Goal: Transaction & Acquisition: Book appointment/travel/reservation

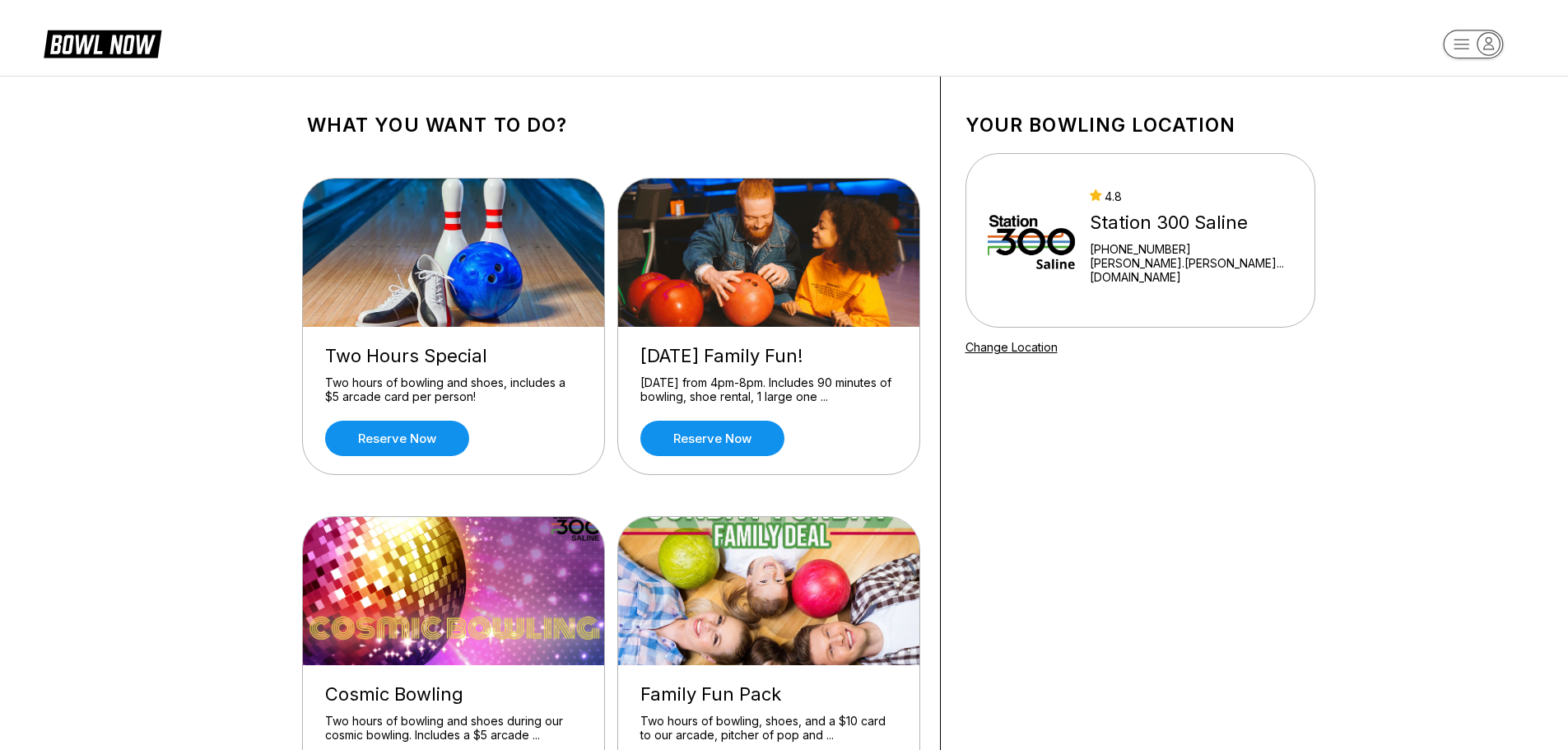
click at [1457, 43] on rect "button" at bounding box center [1472, 43] width 60 height 28
click at [1460, 92] on div "Log In / Sign Up" at bounding box center [1473, 93] width 115 height 28
select select "**"
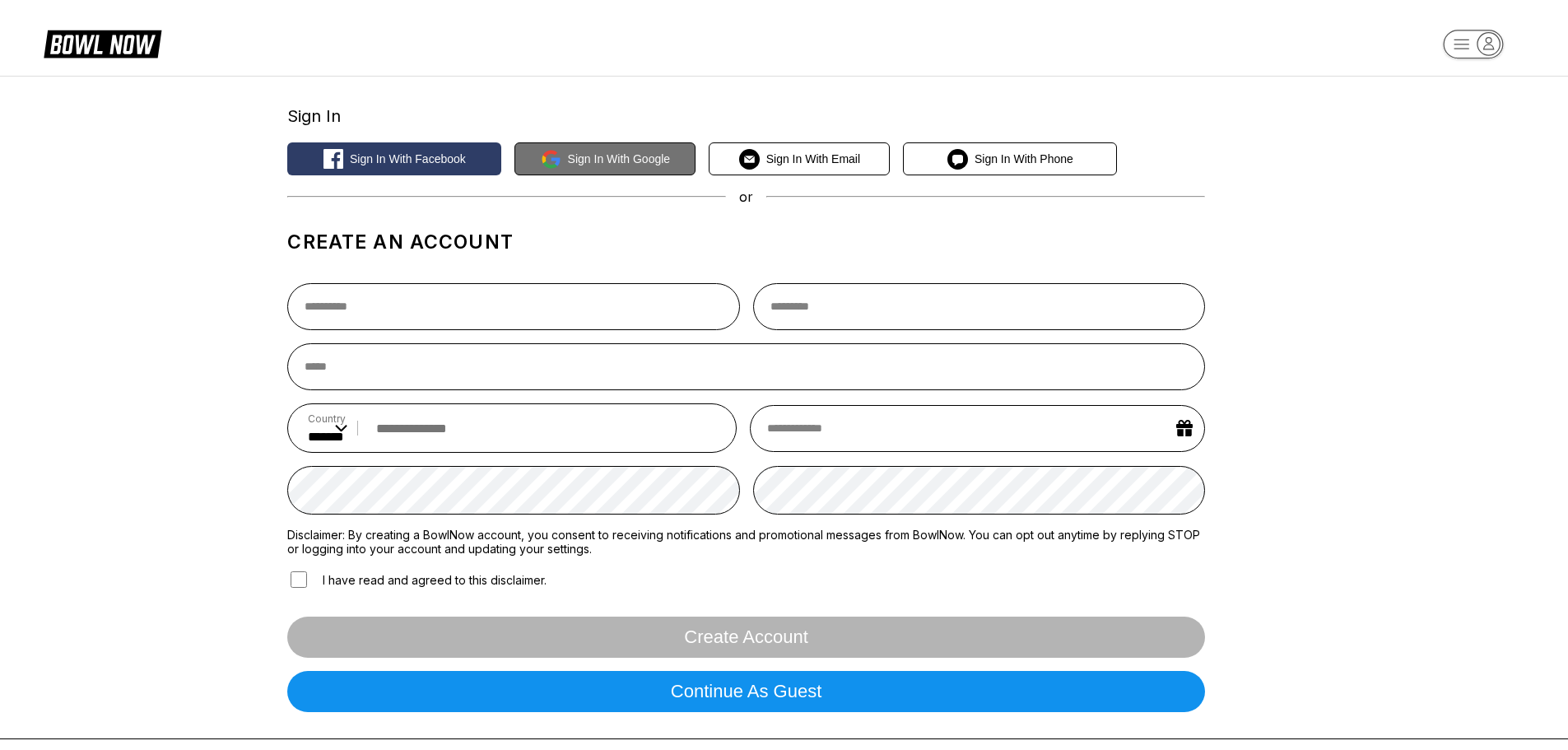
click at [548, 149] on icon at bounding box center [551, 159] width 21 height 21
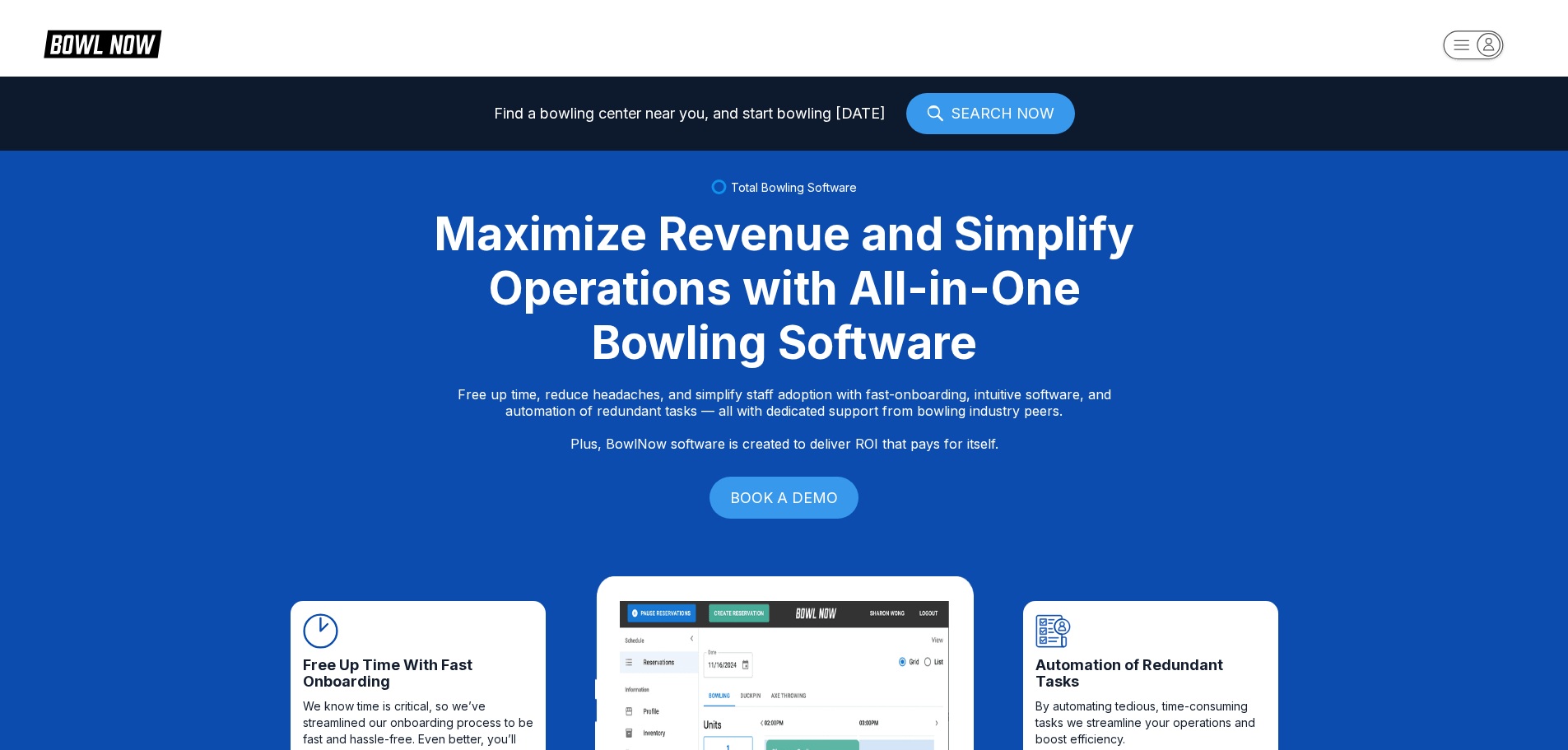
click at [116, 45] on icon at bounding box center [115, 45] width 41 height 19
click at [1457, 54] on rect "button" at bounding box center [1472, 44] width 60 height 28
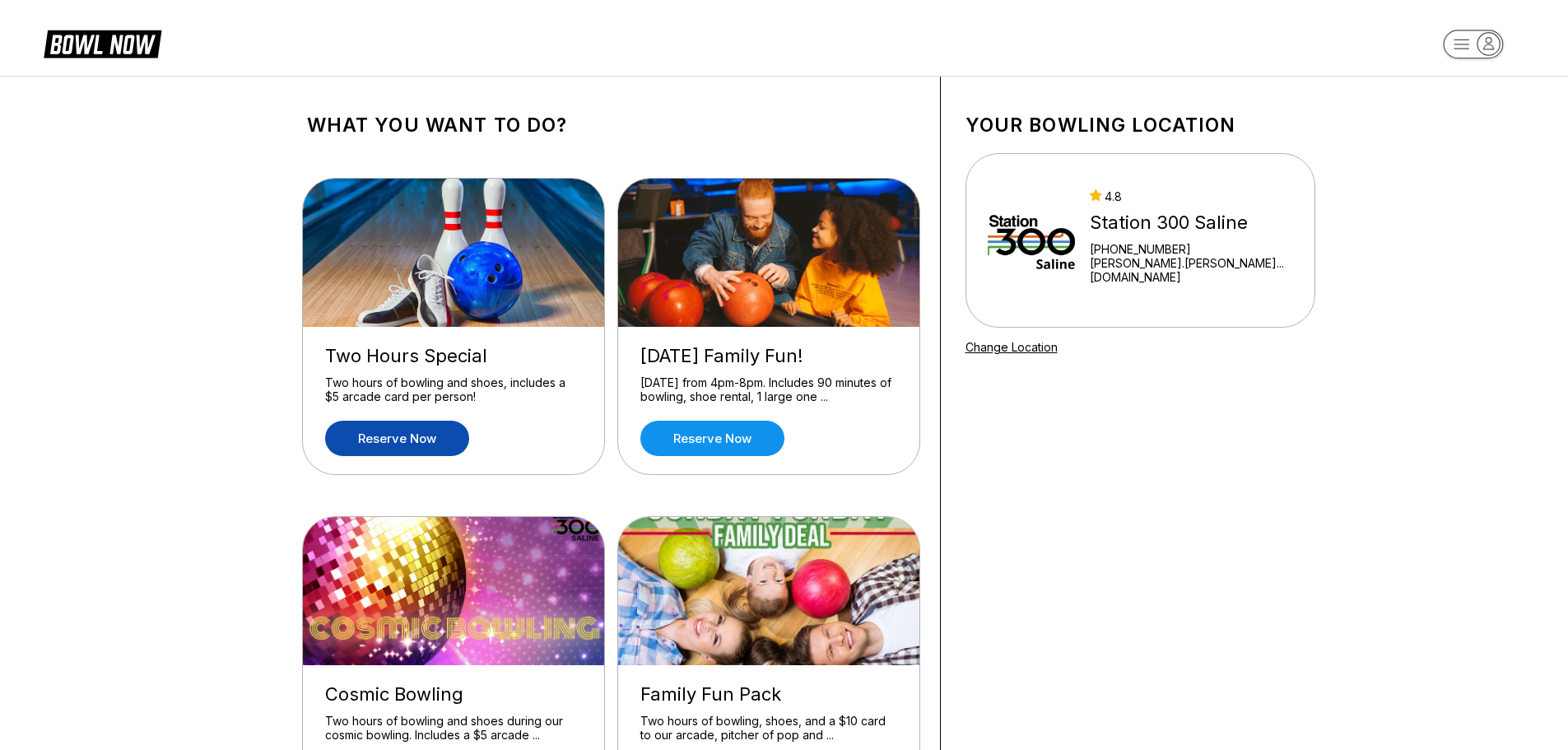
click at [398, 438] on link "Reserve now" at bounding box center [397, 437] width 144 height 35
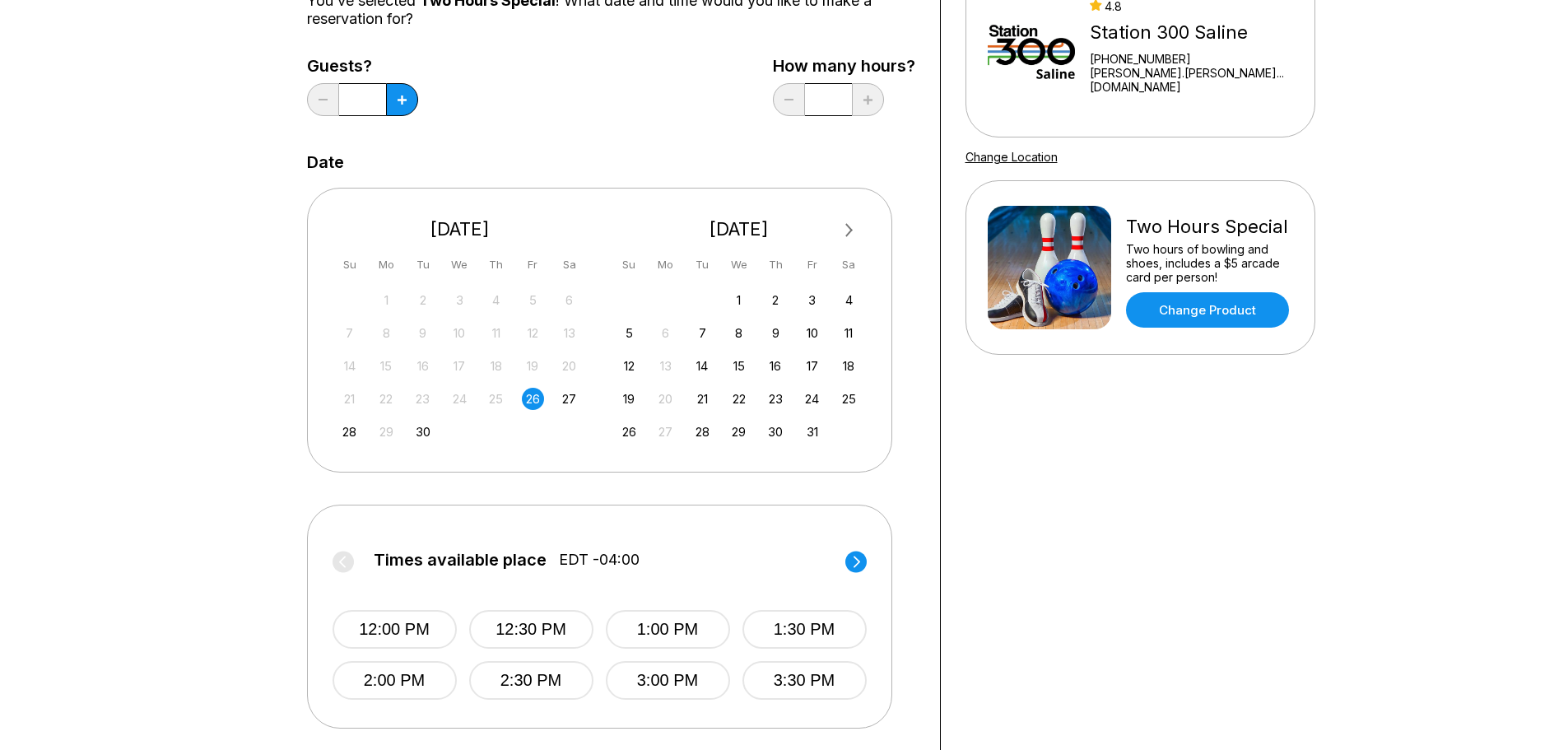
scroll to position [247, 0]
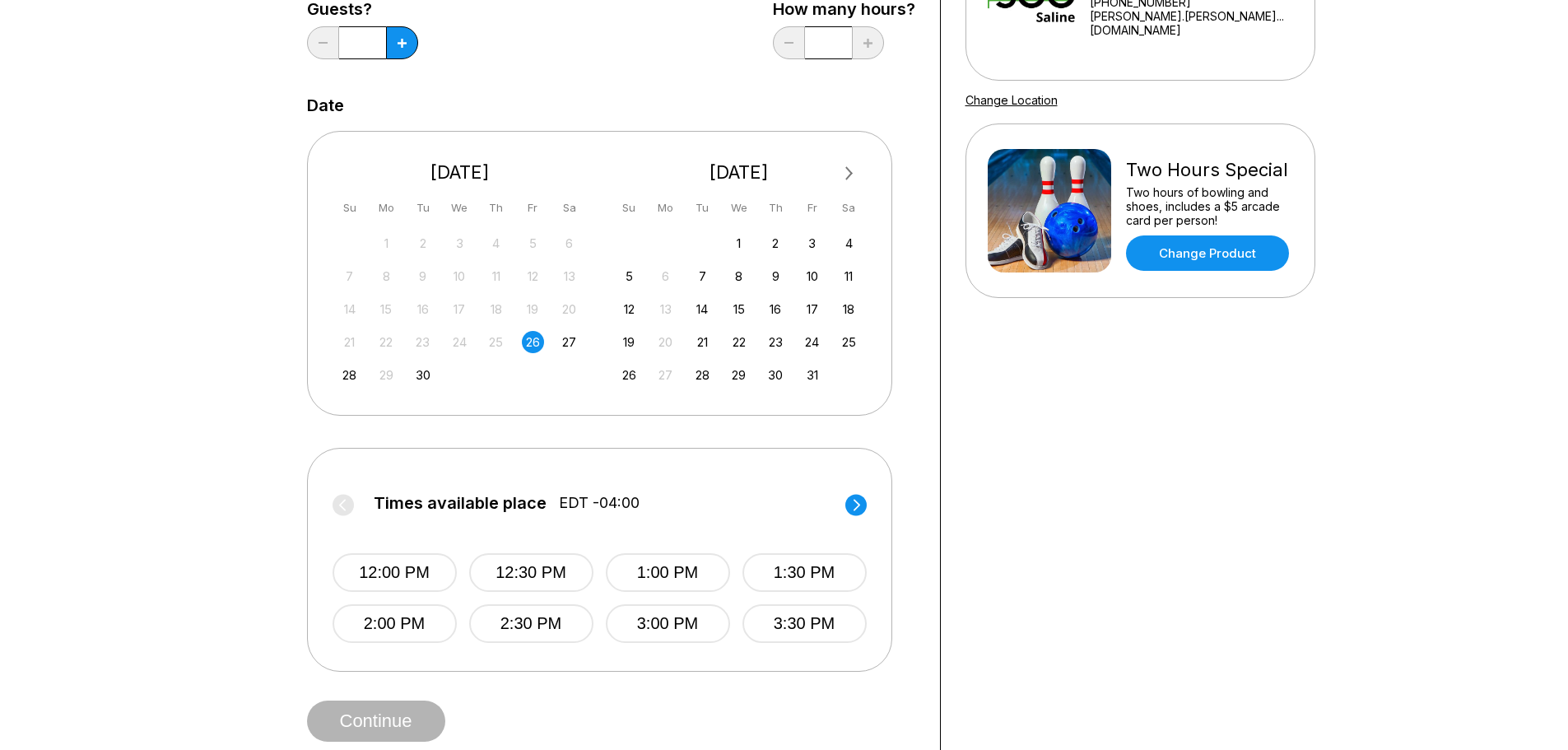
click at [855, 504] on circle at bounding box center [856, 504] width 22 height 22
click at [381, 610] on button "6:00 PM" at bounding box center [394, 623] width 124 height 39
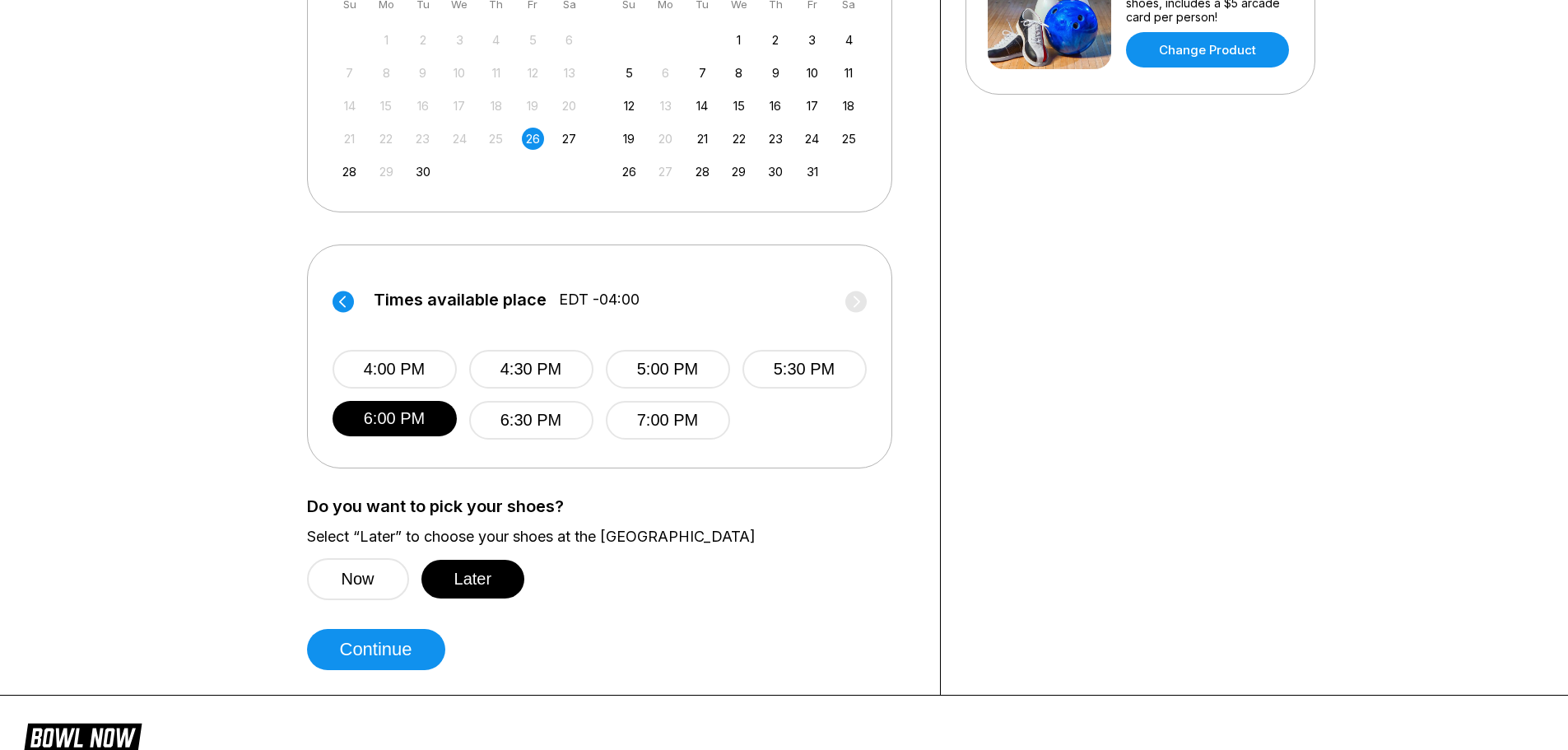
scroll to position [493, 0]
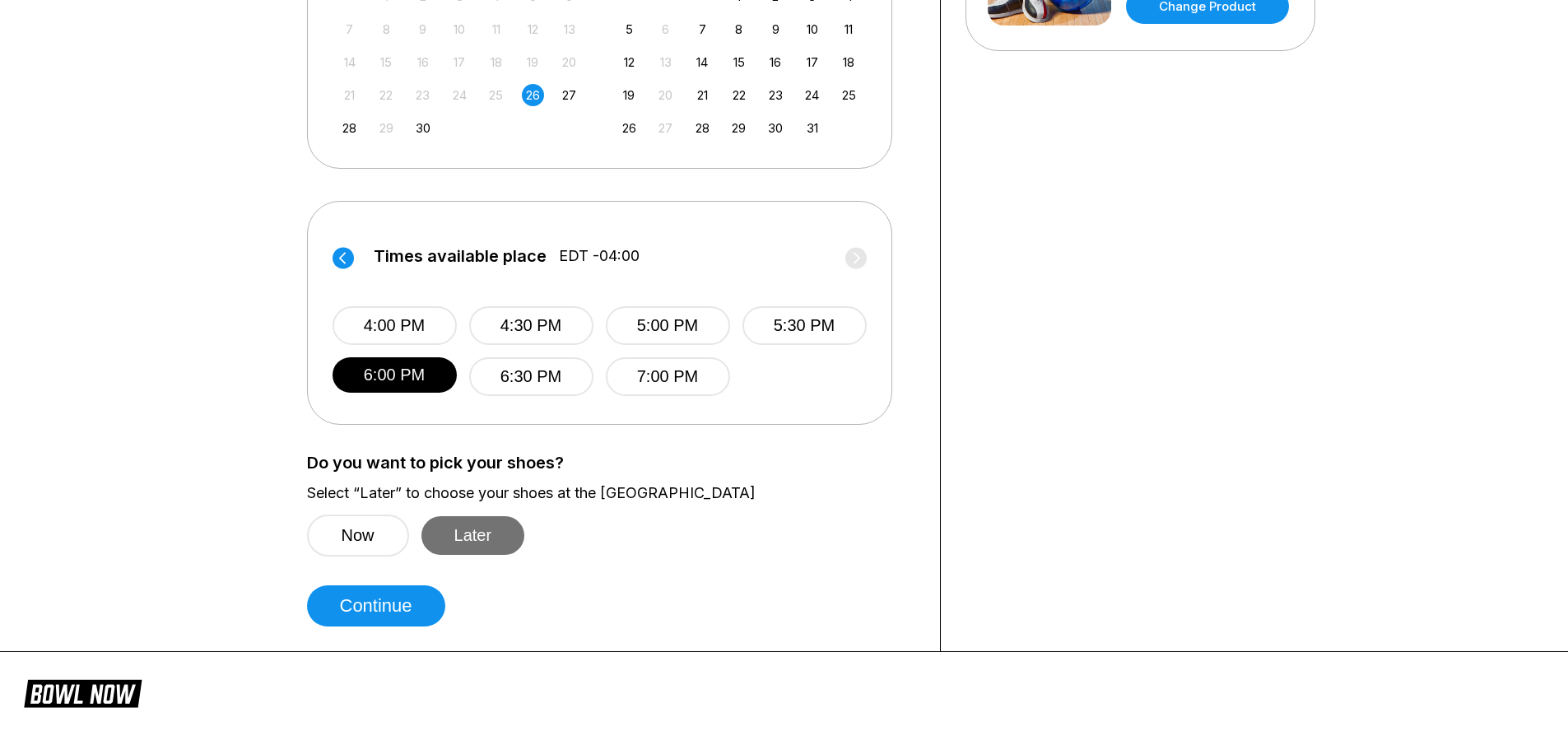
click at [444, 531] on button "Later" at bounding box center [473, 535] width 103 height 39
click at [383, 617] on button "Continue" at bounding box center [375, 606] width 139 height 41
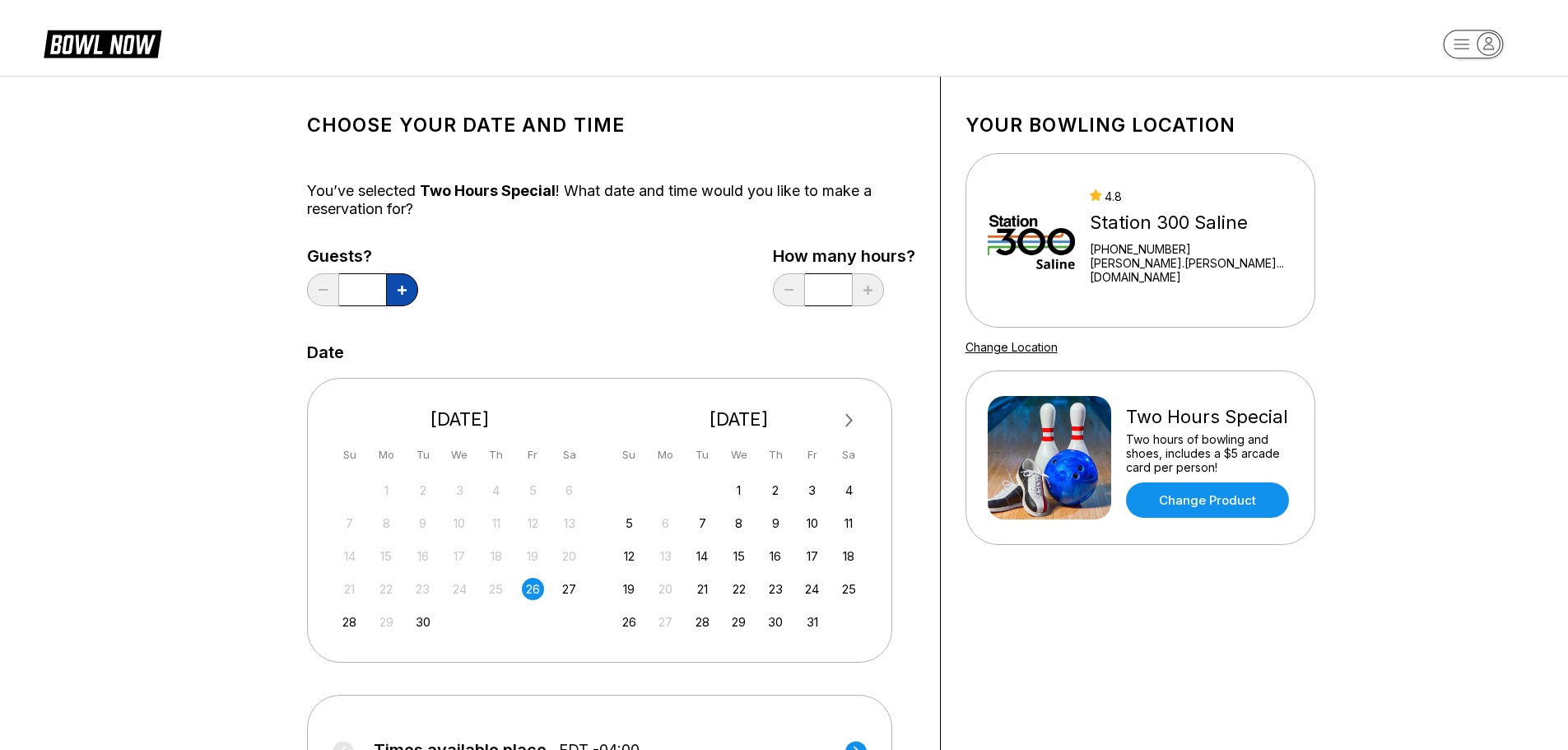
click at [399, 286] on icon at bounding box center [402, 290] width 9 height 9
type input "*"
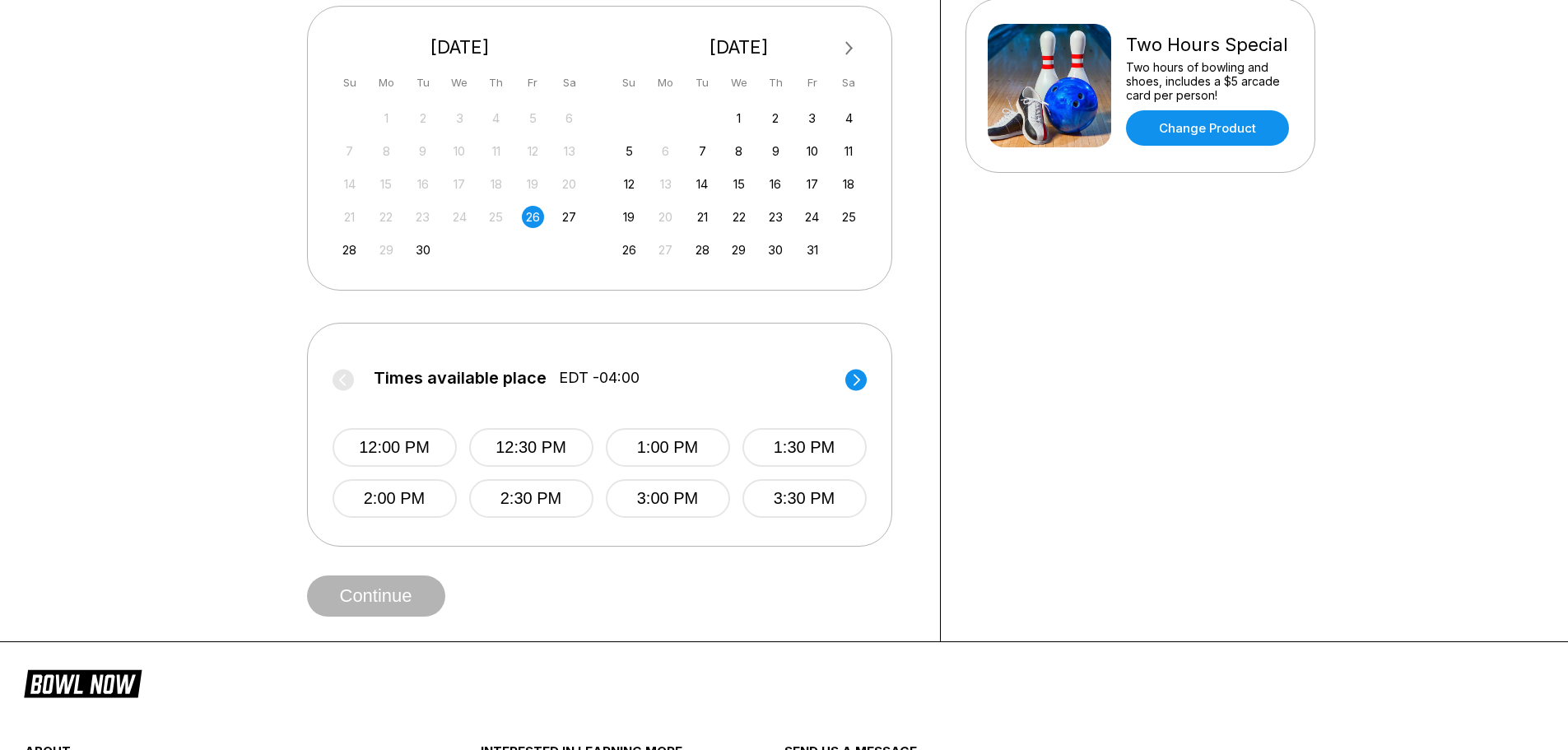
scroll to position [493, 0]
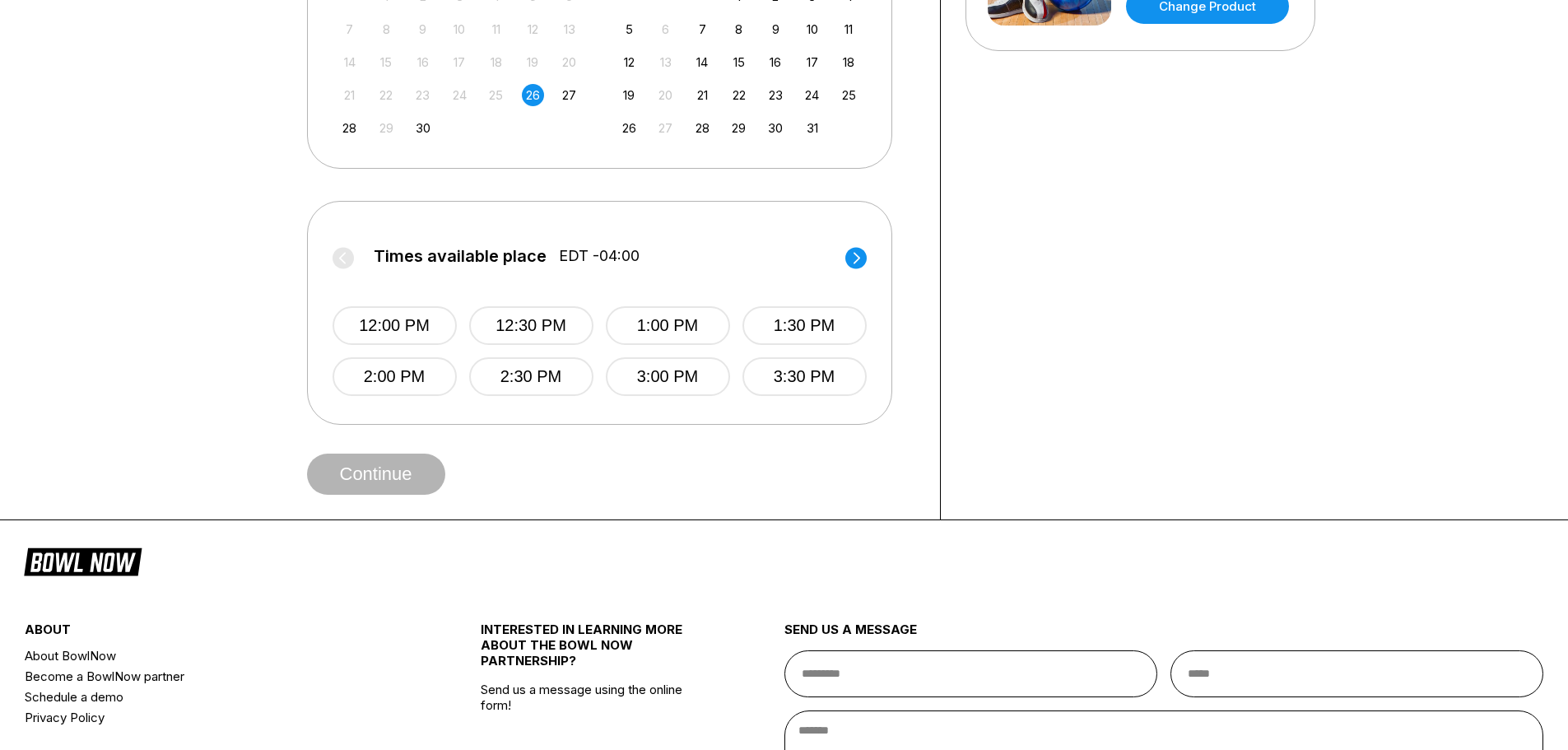
click at [852, 263] on circle at bounding box center [856, 257] width 22 height 22
click at [429, 381] on button "6:00 PM" at bounding box center [395, 376] width 124 height 39
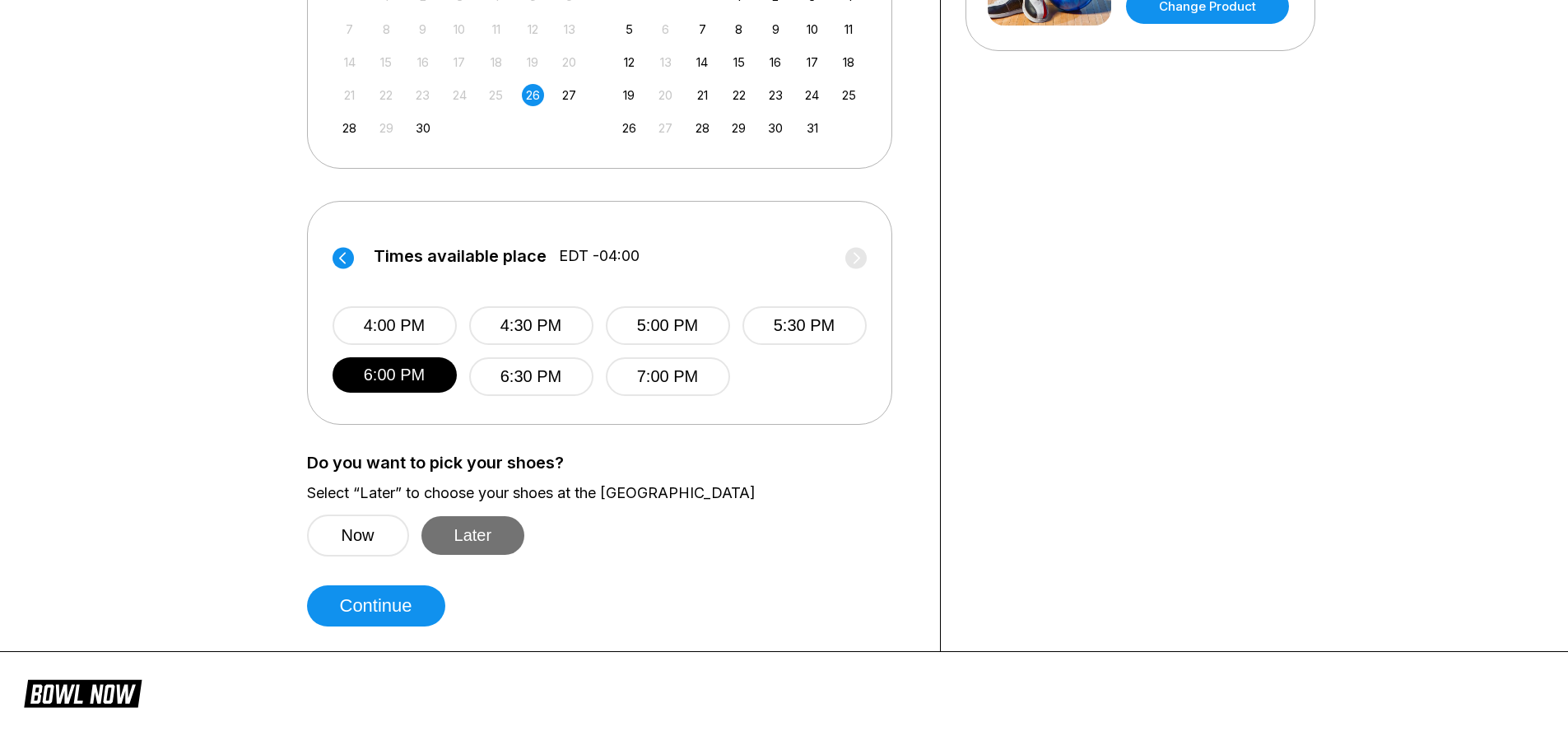
click at [476, 537] on button "Later" at bounding box center [473, 535] width 103 height 39
click at [415, 598] on button "Continue" at bounding box center [375, 606] width 139 height 41
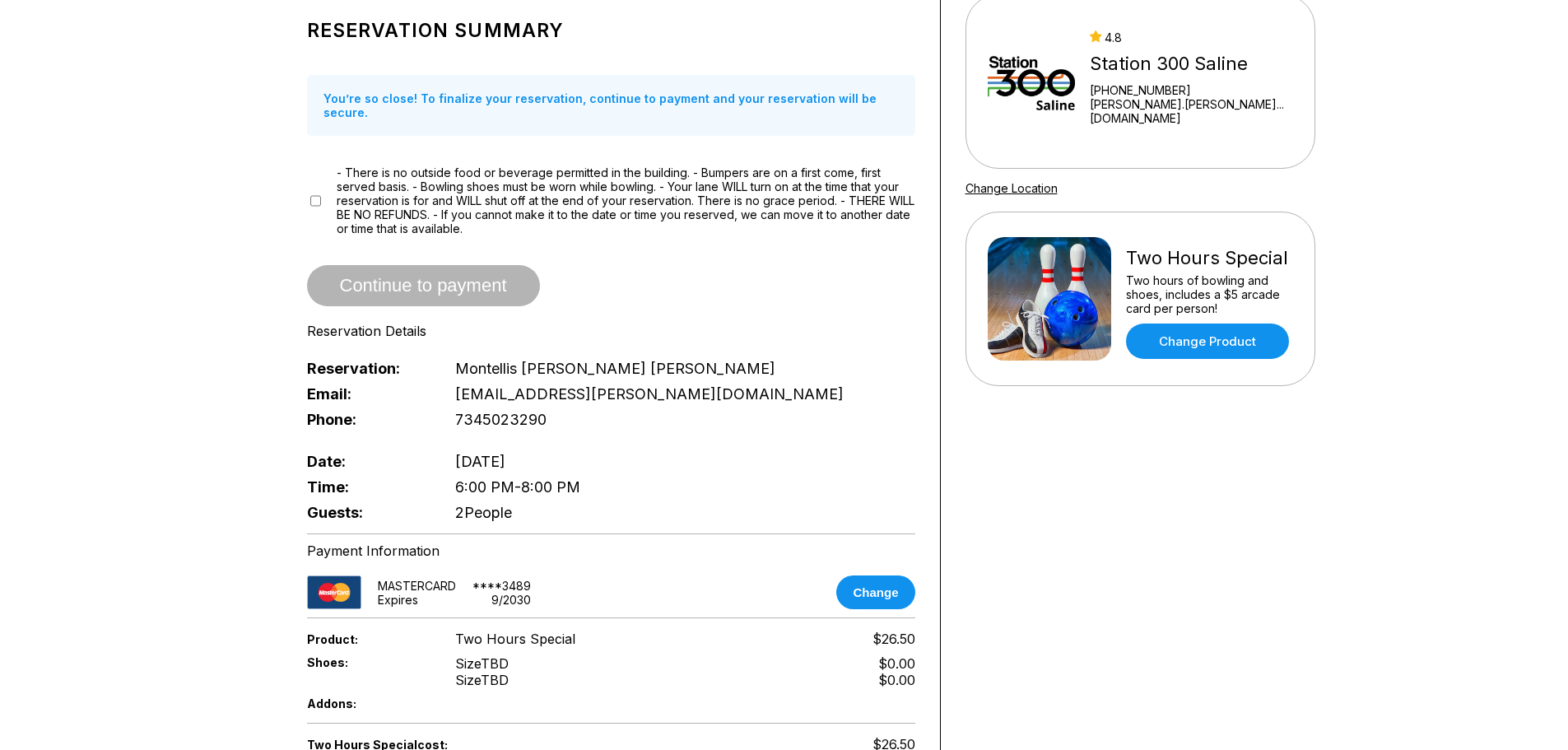
scroll to position [164, 0]
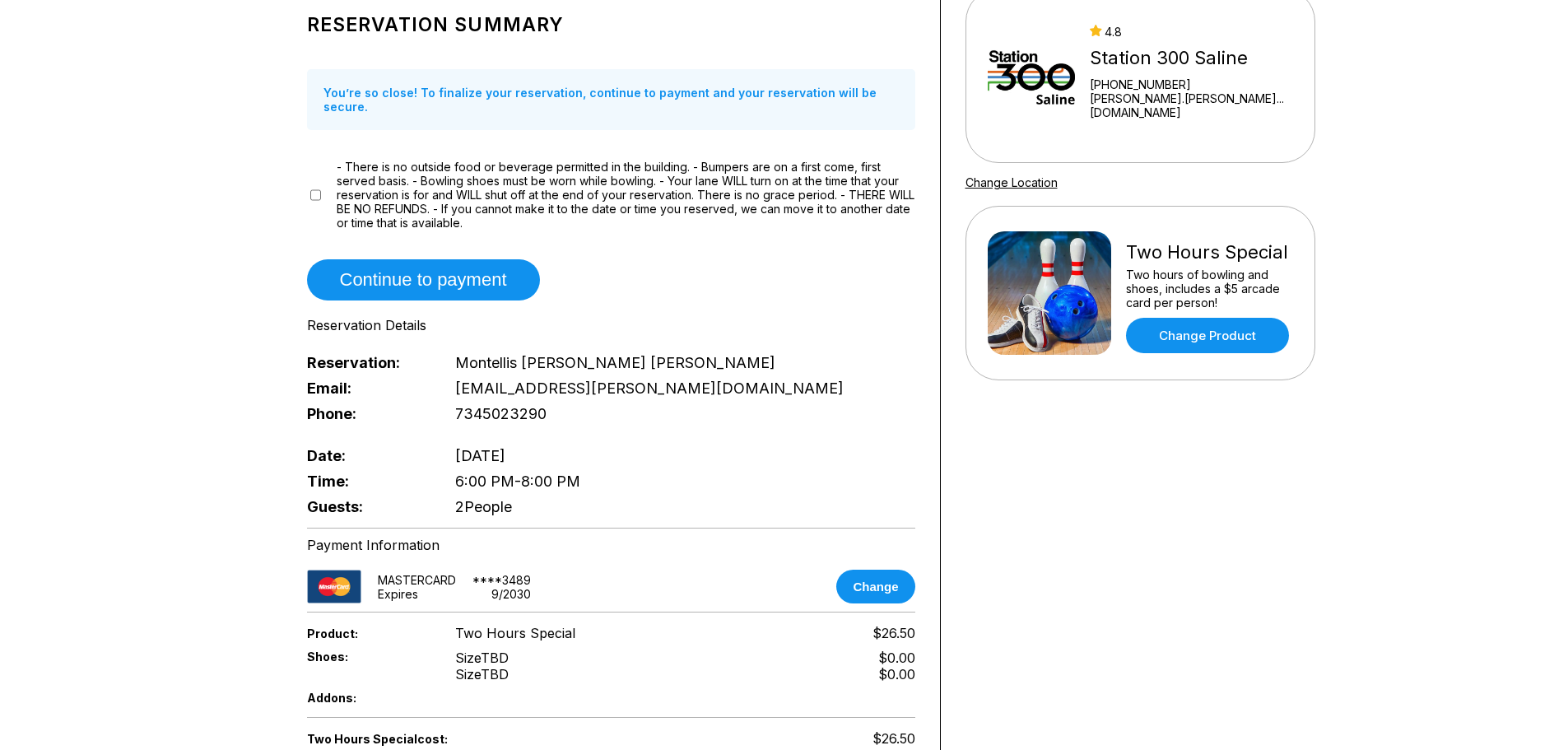
click at [206, 352] on div "Reservation slot expires in 09:43 Reservation Summary You’re so close! To final…" at bounding box center [784, 463] width 1568 height 1105
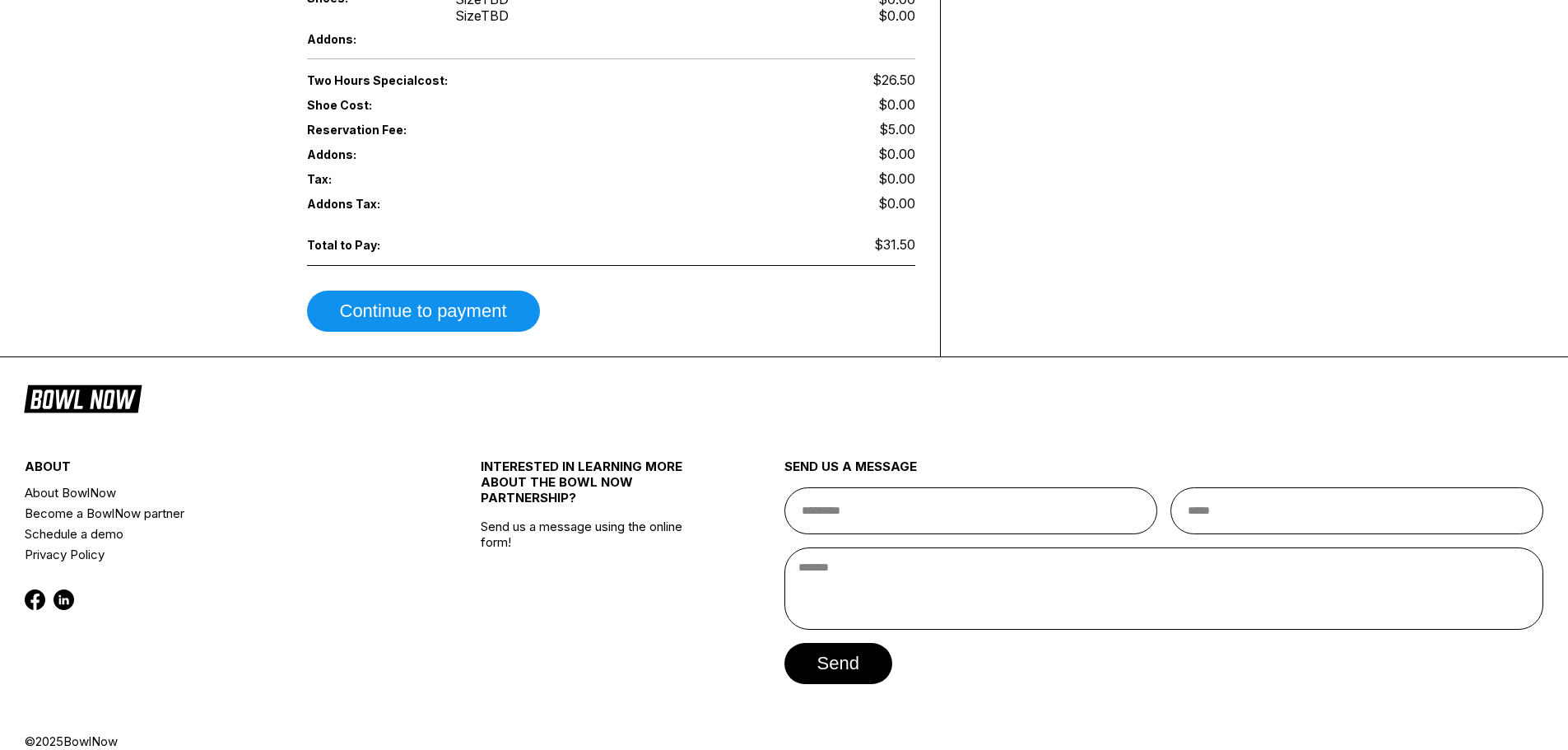
scroll to position [833, 0]
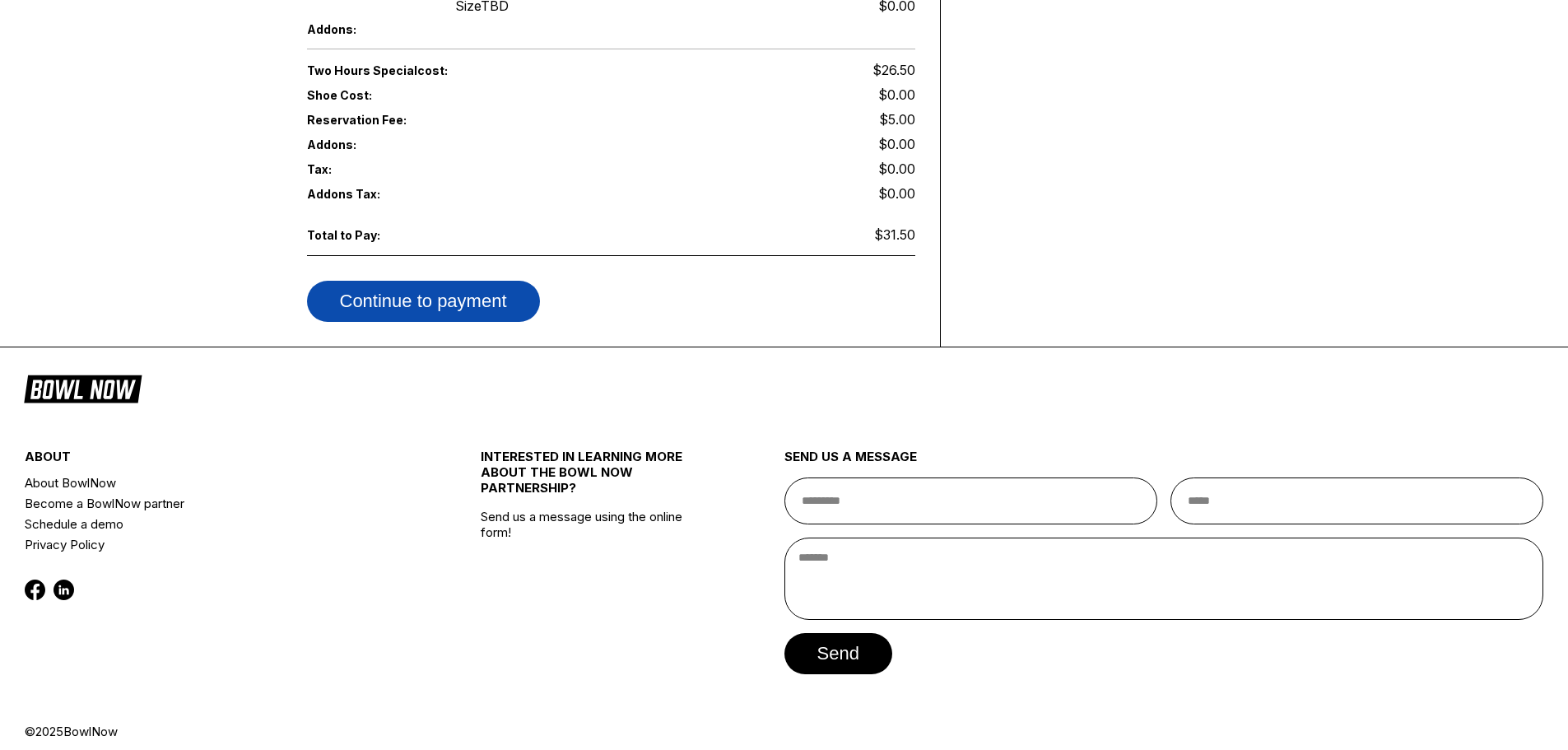
click at [450, 298] on button "Continue to payment" at bounding box center [423, 301] width 232 height 41
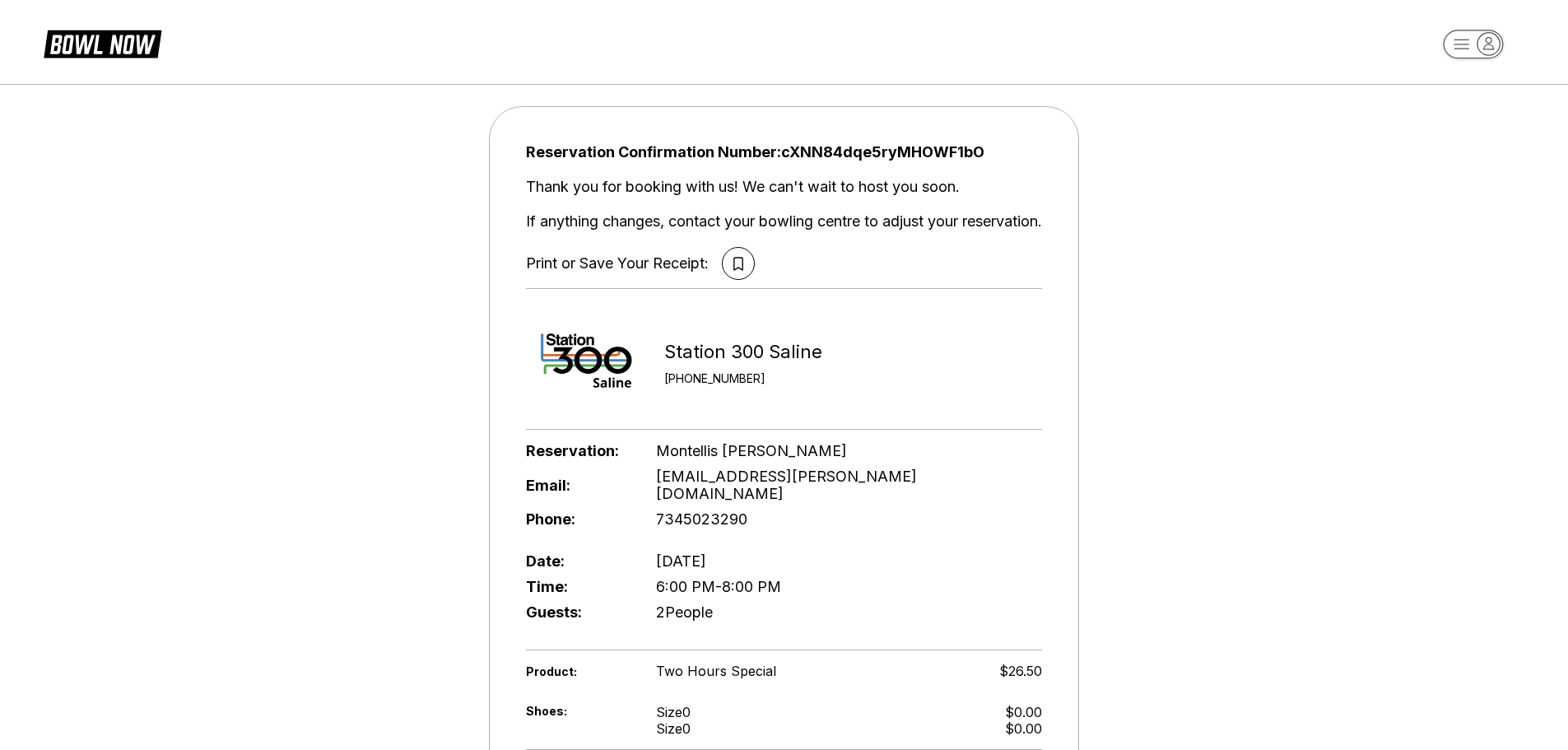
click at [391, 431] on div "Reservation Confirmation Number: cXNN84dqe5ryMHOWF1bO Thank you for booking wit…" at bounding box center [784, 549] width 1568 height 947
